Goal: Answer question/provide support

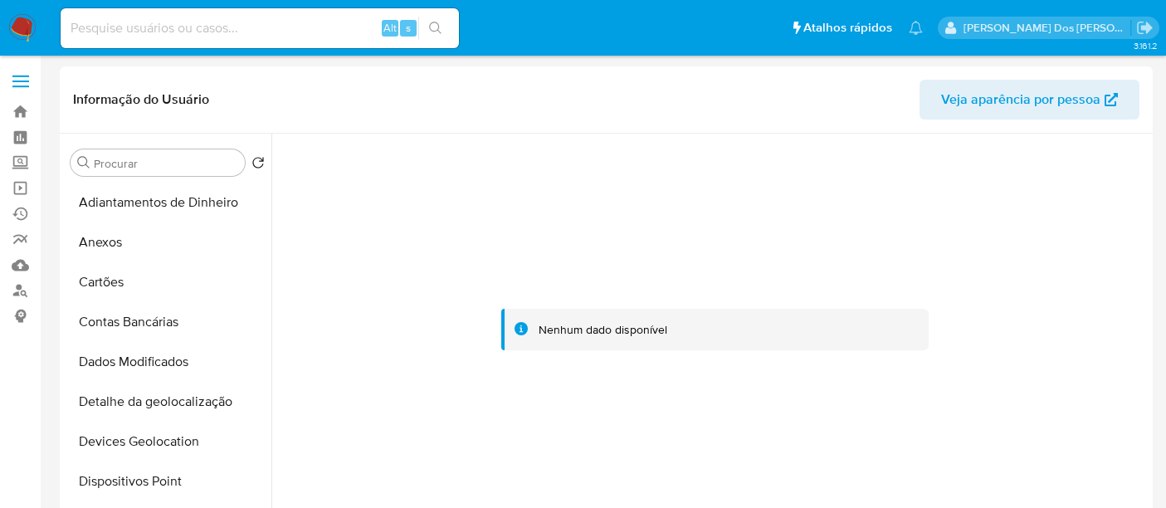
select select "10"
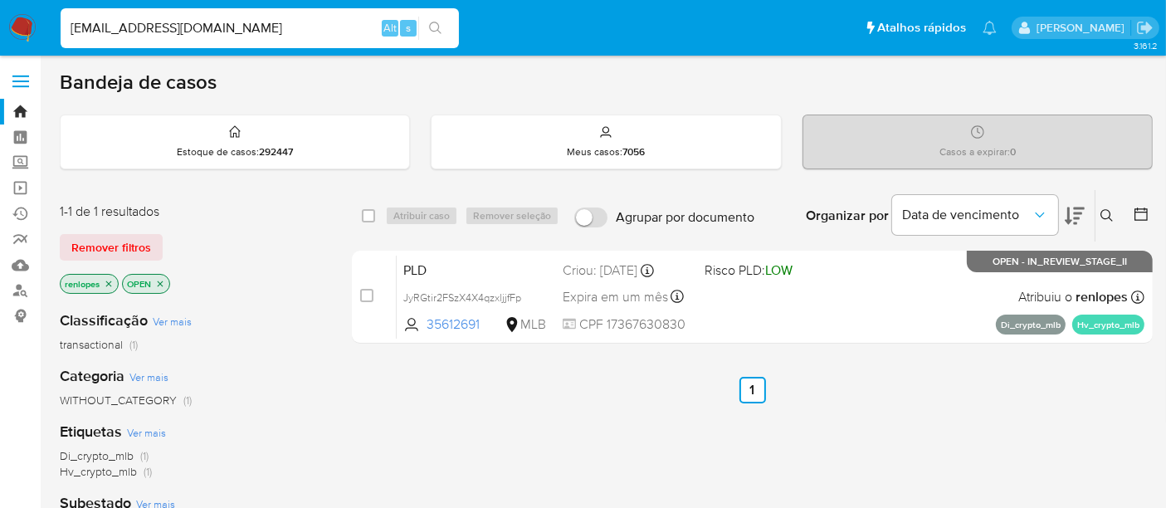
type input "[EMAIL_ADDRESS][DOMAIN_NAME]"
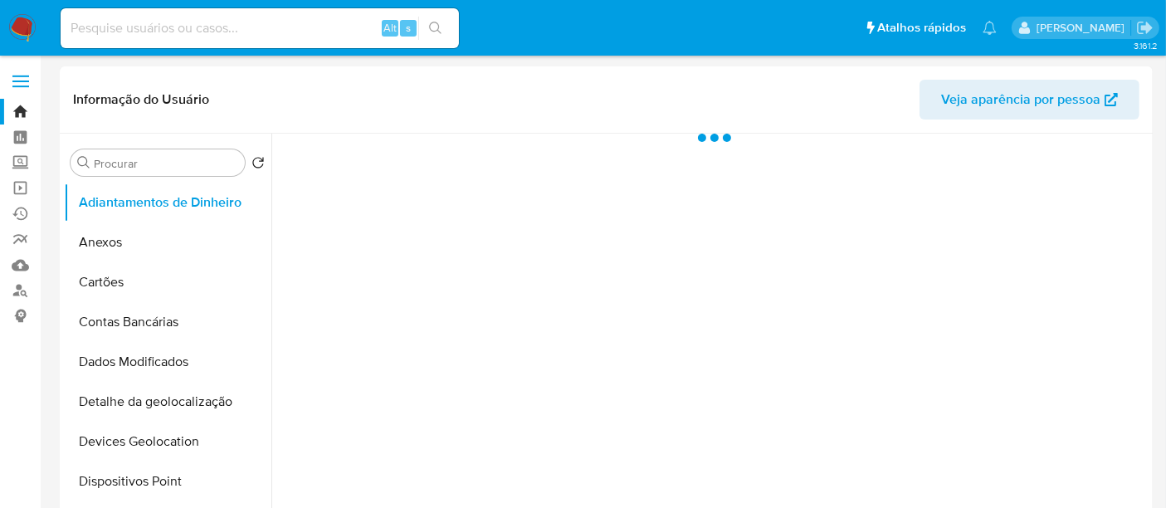
select select "10"
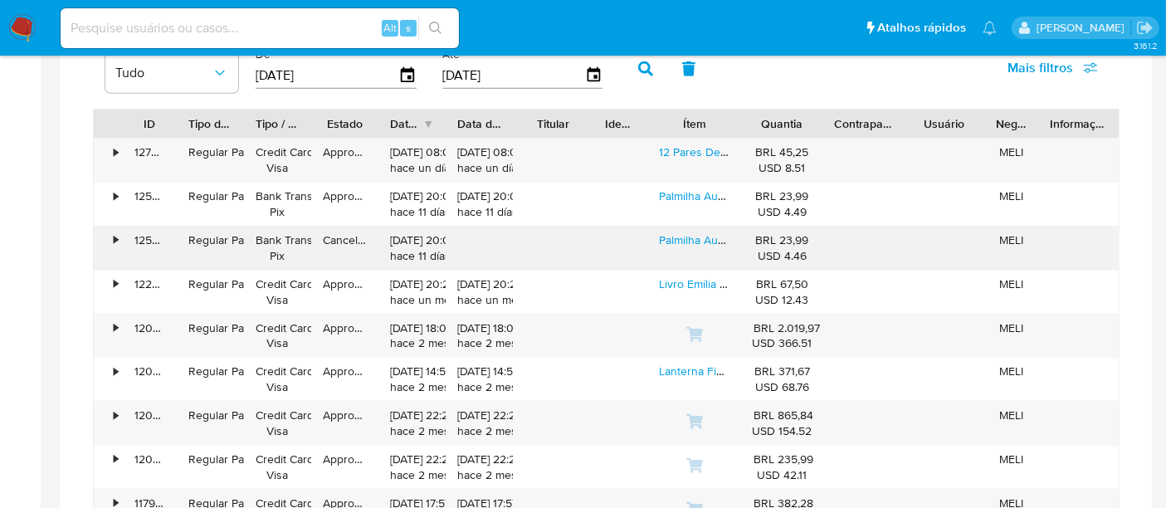
scroll to position [1106, 0]
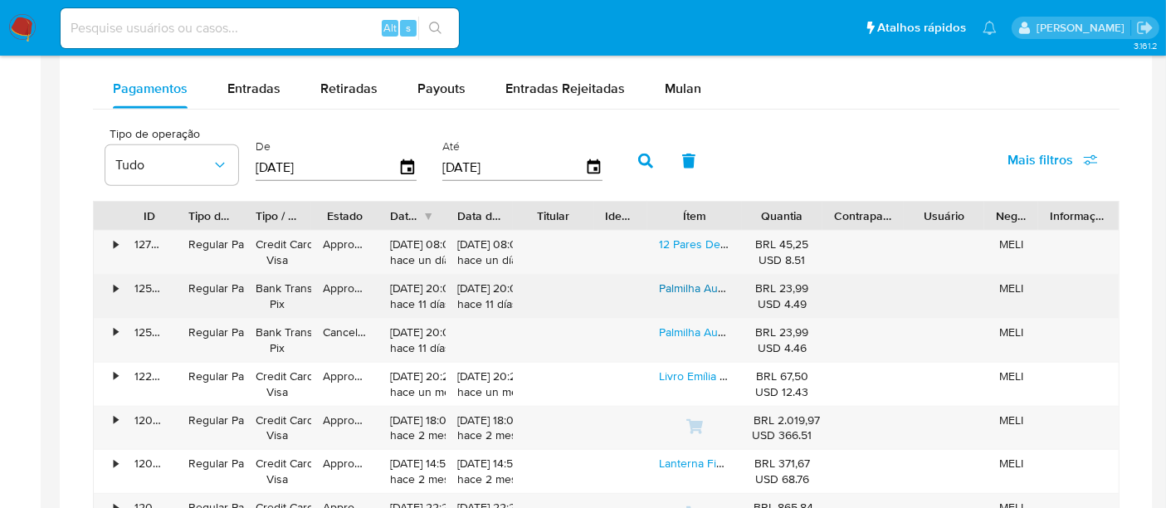
click at [675, 285] on link "Palmilha Aumenta Altura Com Conforto De 1,5cm/2,5cm/3,5cm" at bounding box center [817, 288] width 316 height 17
